Goal: Task Accomplishment & Management: Complete application form

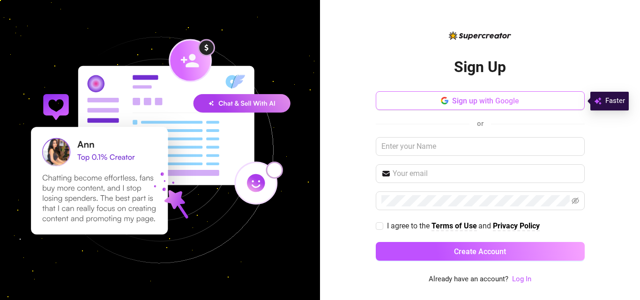
click at [500, 102] on span "Sign up with Google" at bounding box center [485, 100] width 67 height 9
